Goal: Task Accomplishment & Management: Use online tool/utility

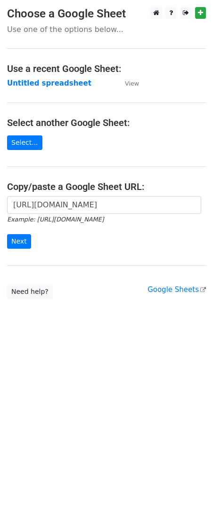
click at [22, 240] on input "Next" at bounding box center [19, 241] width 24 height 15
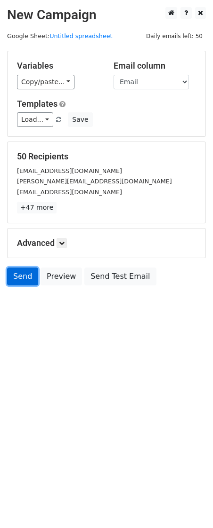
click at [26, 281] on link "Send" at bounding box center [22, 277] width 31 height 18
